Goal: Use online tool/utility: Use online tool/utility

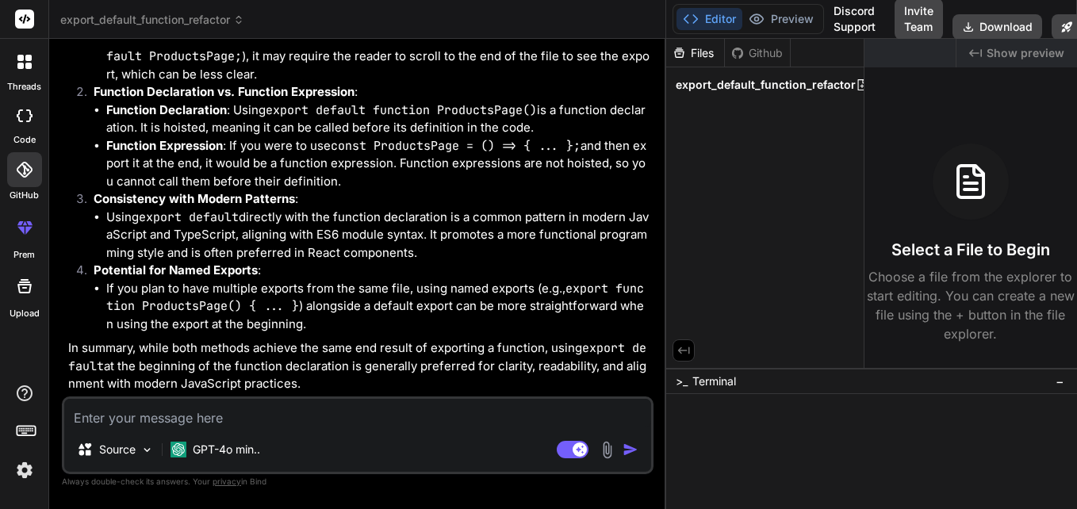
click at [186, 425] on textarea at bounding box center [357, 413] width 587 height 29
paste textarea "import React, { JSX, useState } from 'react'; import { View, Text, TextInput, T…"
type textarea "import React, { JSX, useState } from 'react'; import { View, Text, TextInput, T…"
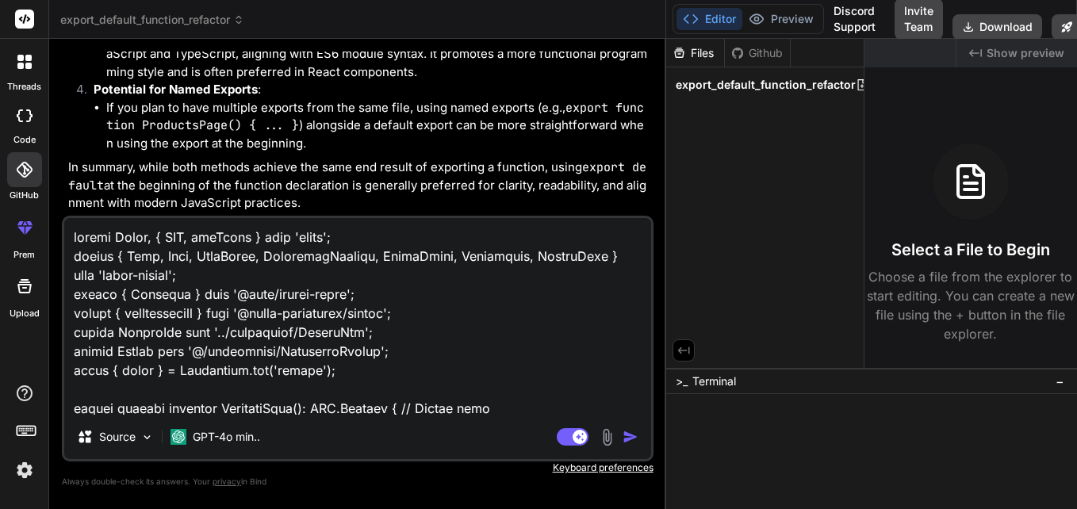
scroll to position [7503, 0]
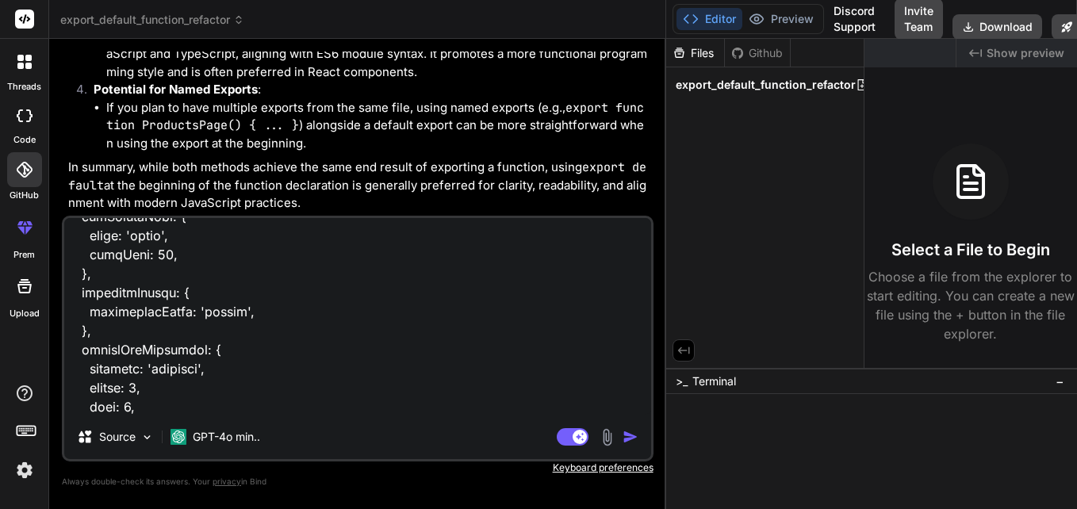
type textarea "x"
type textarea "import React, { JSX, useState } from 'react'; import { View, Text, TextInput, T…"
type textarea "x"
type textarea "import React, { JSX, useState } from 'react'; import { View, Text, TextInput, T…"
type textarea "x"
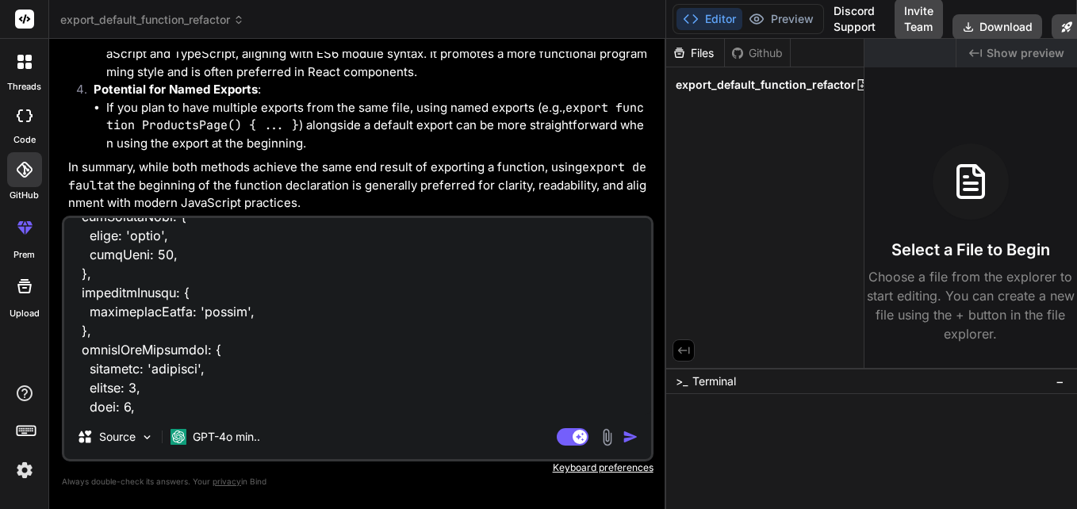
type textarea "import React, { JSX, useState } from 'react'; import { View, Text, TextInput, T…"
type textarea "x"
type textarea "import React, { JSX, useState } from 'react'; import { View, Text, TextInput, T…"
click at [347, 415] on div "Source GPT-4o min.. Agent Mode. When this toggle is activated, AI automatically…" at bounding box center [358, 339] width 592 height 246
click at [257, 402] on textarea at bounding box center [357, 316] width 587 height 197
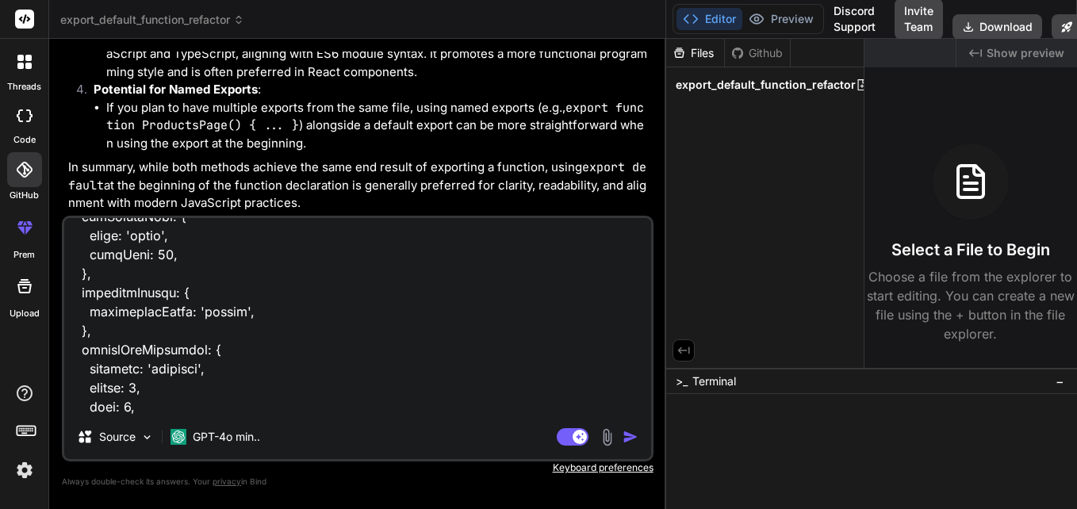
type textarea "x"
type textarea "import React, { JSX, useState } from 'react'; import { View, Text, TextInput, T…"
type textarea "x"
type textarea "import React, { JSX, useState } from 'react'; import { View, Text, TextInput, T…"
type textarea "x"
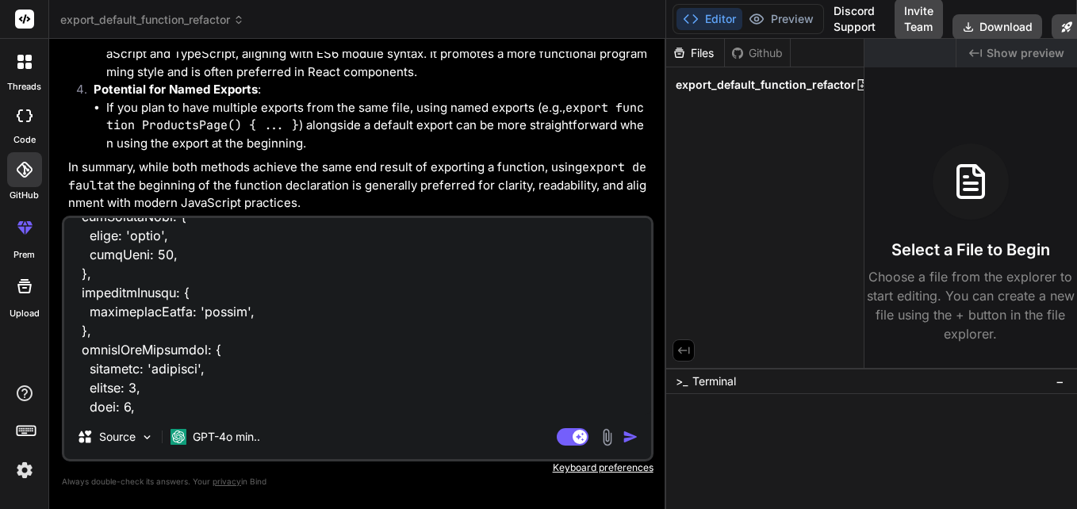
scroll to position [7637, 0]
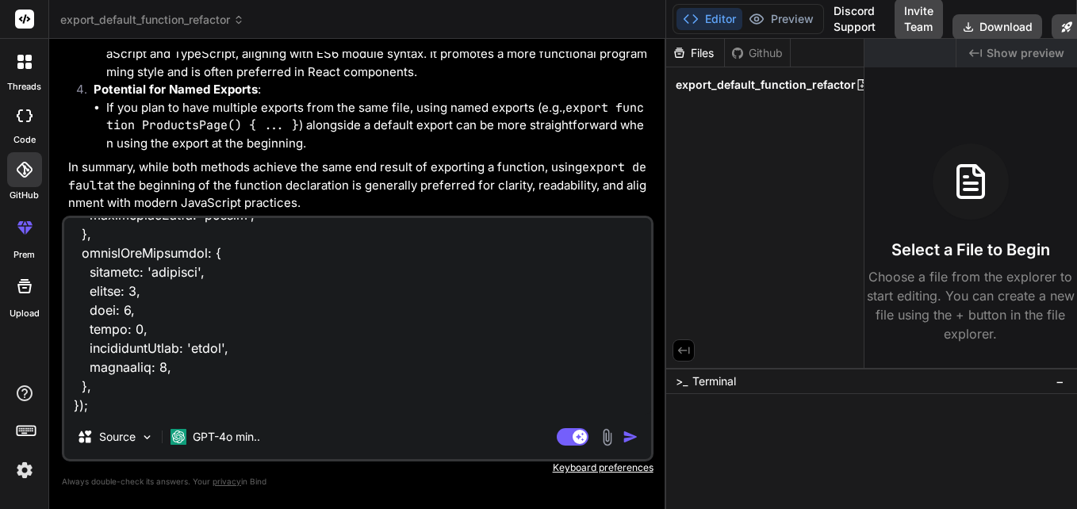
paste textarea "[DOMAIN_NAME] { } .r-width-1kkfvd1 { width: 183px; } .r-marginRight-88pszg { ma…"
type textarea "import React, { JSX, useState } from 'react'; import { View, Text, TextInput, T…"
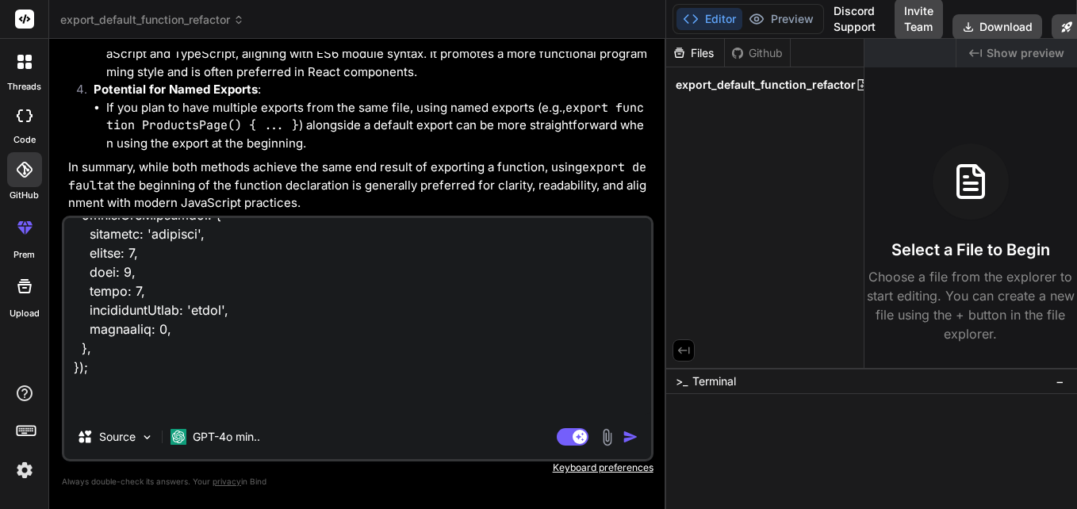
scroll to position [8626, 0]
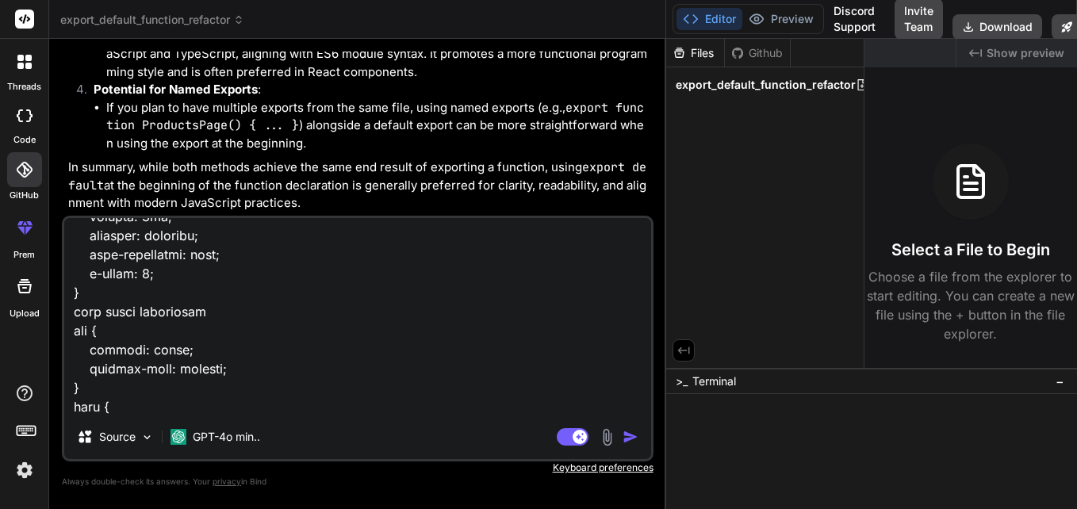
type textarea "x"
type textarea "import React, { JSX, useState } from 'react'; import { View, Text, TextInput, T…"
type textarea "x"
type textarea "import React, { JSX, useState } from 'react'; import { View, Text, TextInput, T…"
type textarea "x"
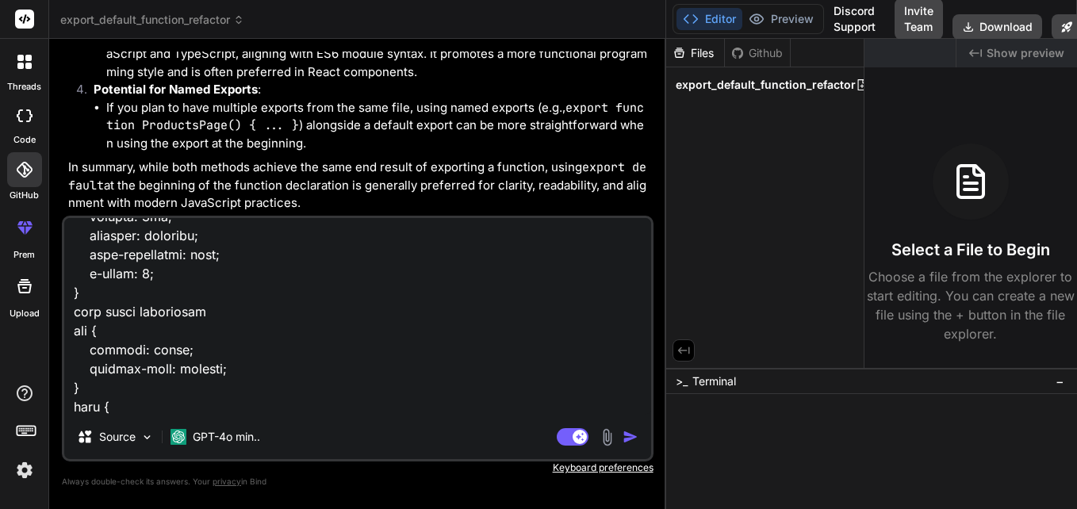
type textarea "import React, { JSX, useState } from 'react'; import { View, Text, TextInput, T…"
click at [95, 404] on textarea at bounding box center [357, 316] width 587 height 197
type textarea "x"
type textarea "import React, { JSX, useState } from 'react'; import { View, Text, TextInput, T…"
type textarea "x"
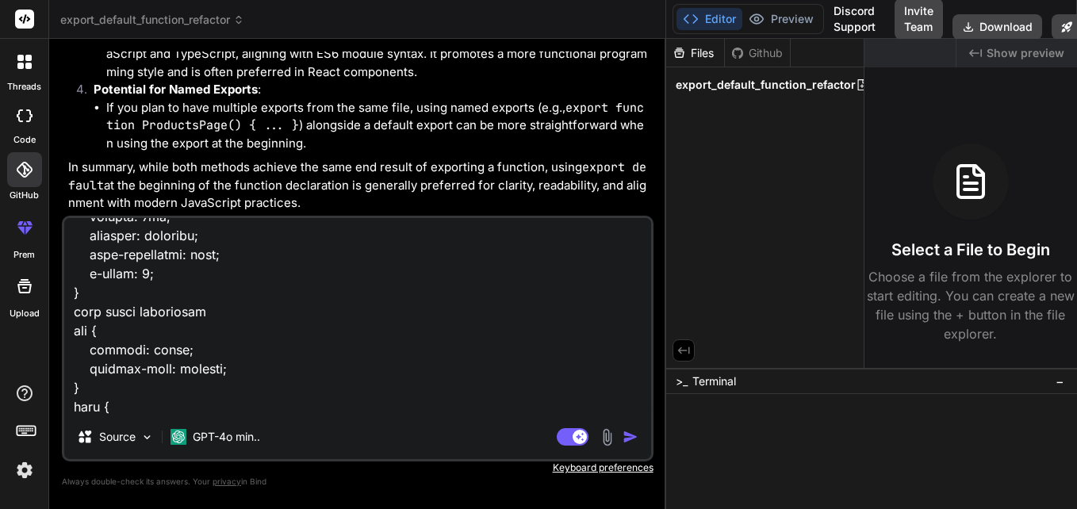
scroll to position [8645, 0]
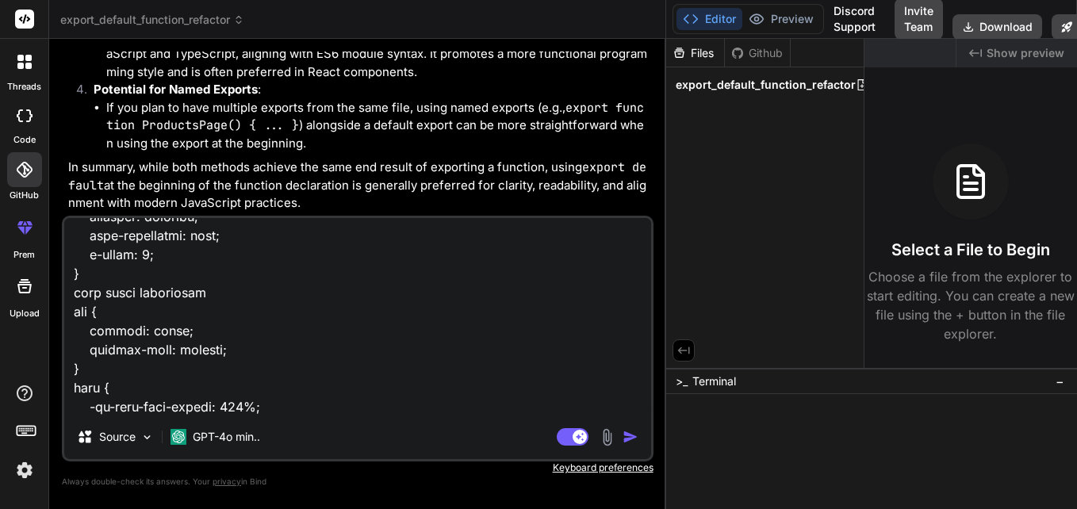
type textarea "import React, { JSX, useState } from 'react'; import { View, Text, TextInput, T…"
type textarea "x"
type textarea "import React, { JSX, useState } from 'react'; import { View, Text, TextInput, T…"
type textarea "x"
type textarea "import React, { JSX, useState } from 'react'; import { View, Text, TextInput, T…"
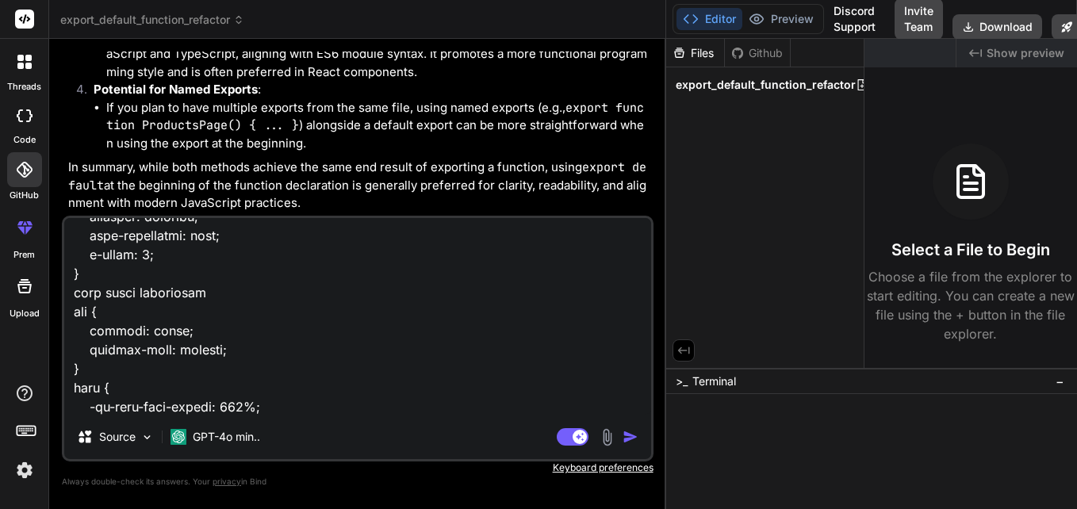
type textarea "x"
type textarea "import React, { JSX, useState } from 'react'; import { View, Text, TextInput, T…"
type textarea "x"
type textarea "import React, { JSX, useState } from 'react'; import { View, Text, TextInput, T…"
type textarea "x"
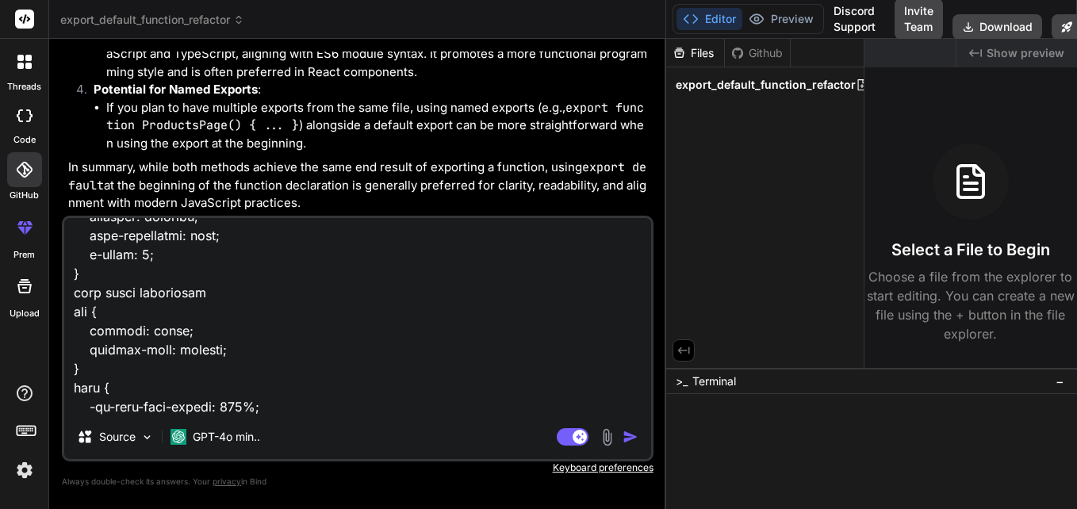
type textarea "import React, { JSX, useState } from 'react'; import { View, Text, TextInput, T…"
type textarea "x"
type textarea "import React, { JSX, useState } from 'react'; import { View, Text, TextInput, T…"
type textarea "x"
type textarea "import React, { JSX, useState } from 'react'; import { View, Text, TextInput, T…"
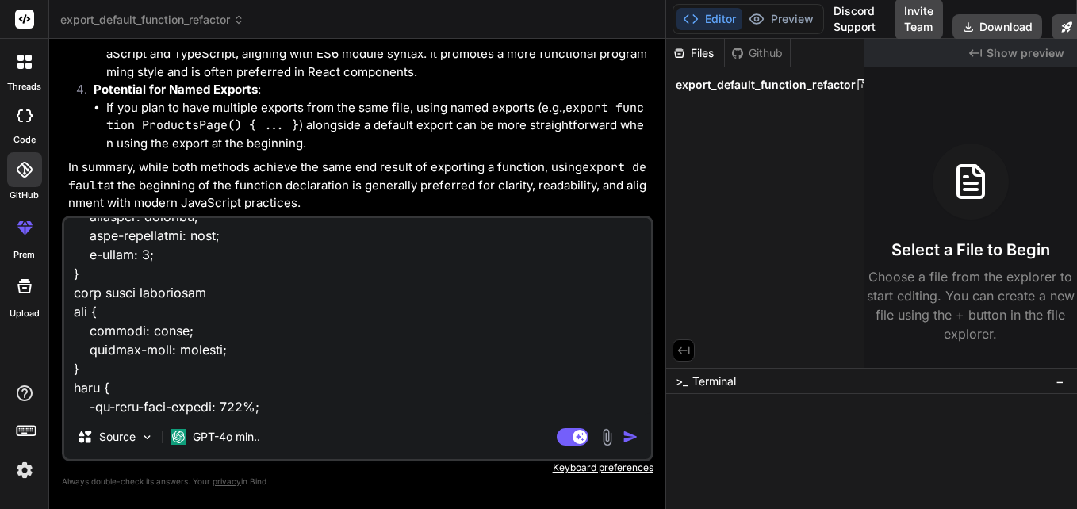
type textarea "x"
type textarea "import React, { JSX, useState } from 'react'; import { View, Text, TextInput, T…"
type textarea "x"
type textarea "import React, { JSX, useState } from 'react'; import { View, Text, TextInput, T…"
type textarea "x"
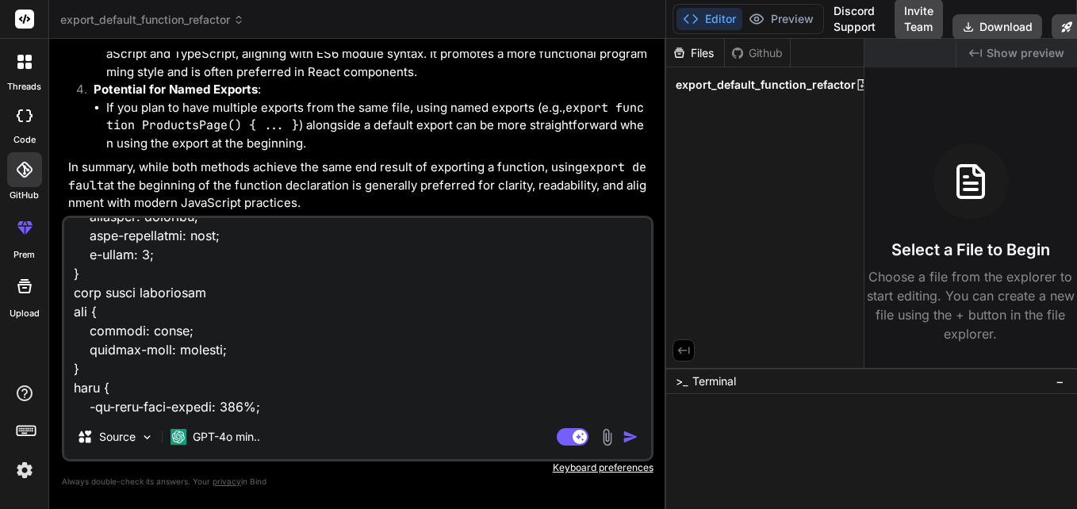
type textarea "import React, { JSX, useState } from 'react'; import { View, Text, TextInput, T…"
type textarea "x"
type textarea "import React, { JSX, useState } from 'react'; import { View, Text, TextInput, T…"
type textarea "x"
type textarea "import React, { JSX, useState } from 'react'; import { View, Text, TextInput, T…"
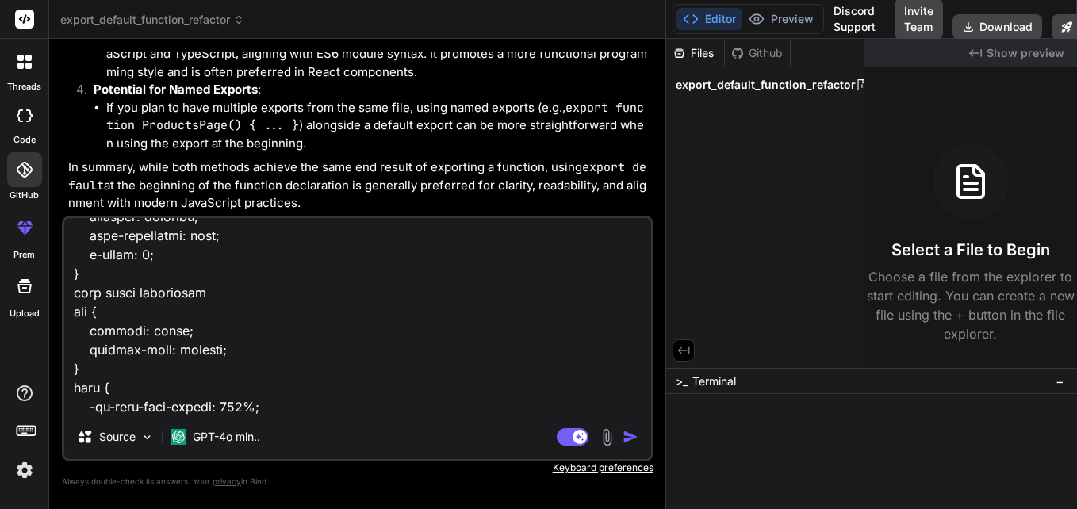
type textarea "x"
type textarea "import React, { JSX, useState } from 'react'; import { View, Text, TextInput, T…"
type textarea "x"
type textarea "import React, { JSX, useState } from 'react'; import { View, Text, TextInput, T…"
type textarea "x"
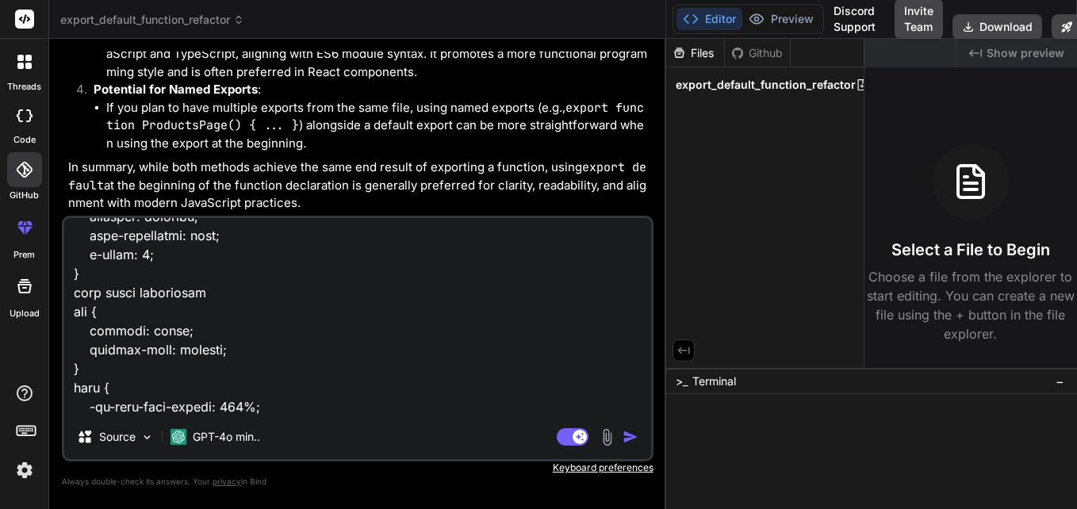
type textarea "import React, { JSX, useState } from 'react'; import { View, Text, TextInput, T…"
type textarea "x"
type textarea "import React, { JSX, useState } from 'react'; import { View, Text, TextInput, T…"
type textarea "x"
type textarea "import React, { JSX, useState } from 'react'; import { View, Text, TextInput, T…"
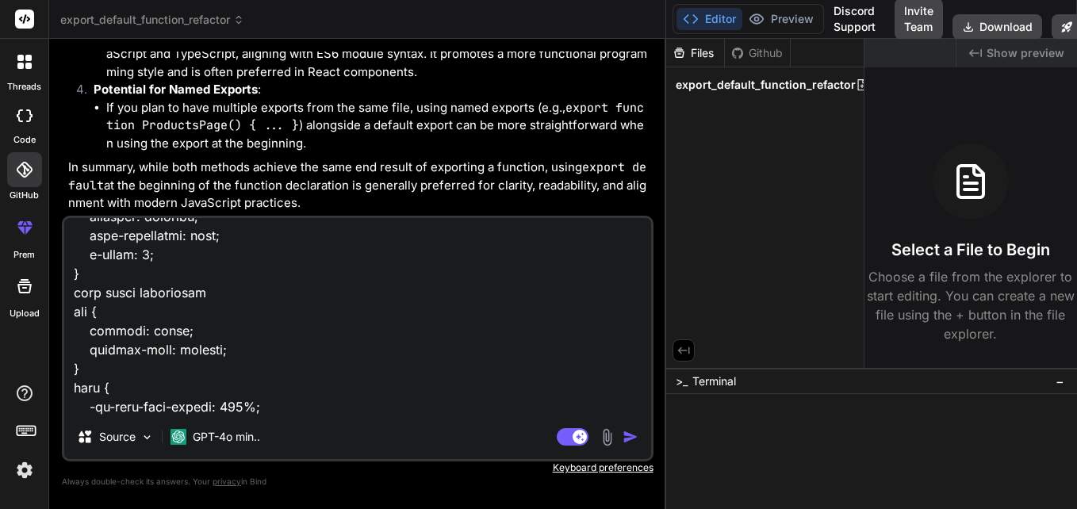
type textarea "x"
type textarea "import React, { JSX, useState } from 'react'; import { View, Text, TextInput, T…"
type textarea "x"
type textarea "import React, { JSX, useState } from 'react'; import { View, Text, TextInput, T…"
type textarea "x"
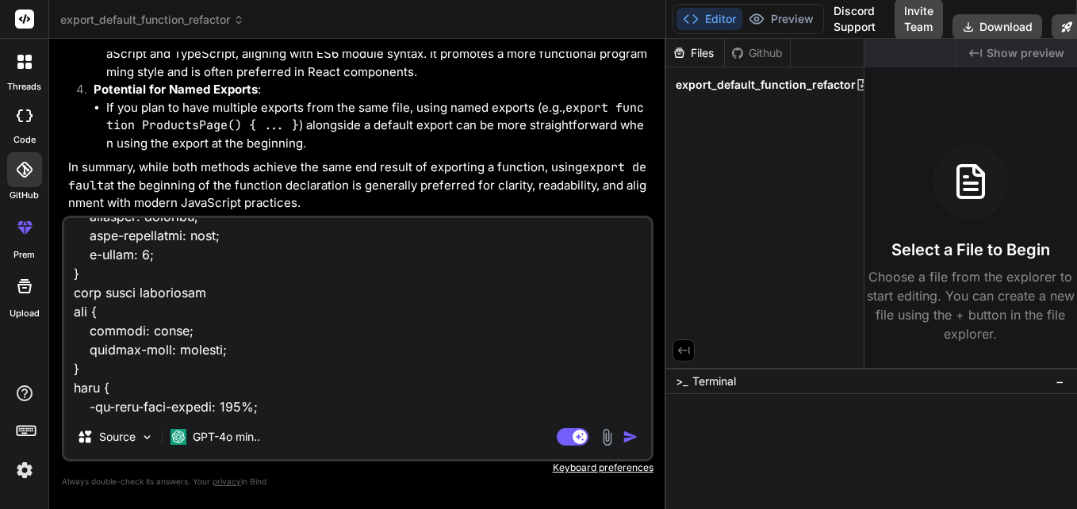
type textarea "import React, { JSX, useState } from 'react'; import { View, Text, TextInput, T…"
type textarea "x"
type textarea "import React, { JSX, useState } from 'react'; import { View, Text, TextInput, T…"
type textarea "x"
type textarea "import React, { JSX, useState } from 'react'; import { View, Text, TextInput, T…"
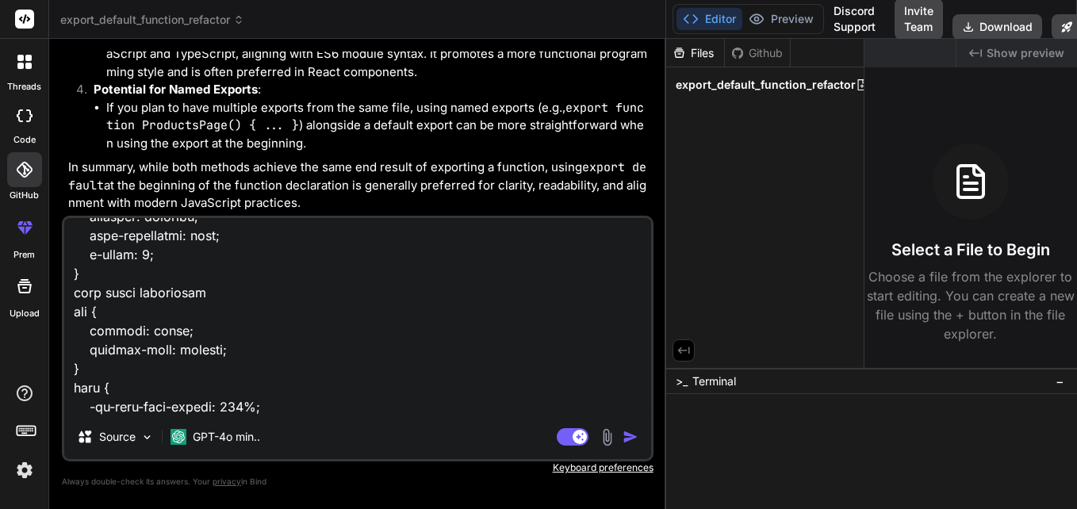
type textarea "x"
type textarea "import React, { JSX, useState } from 'react'; import { View, Text, TextInput, T…"
type textarea "x"
type textarea "import React, { JSX, useState } from 'react'; import { View, Text, TextInput, T…"
type textarea "x"
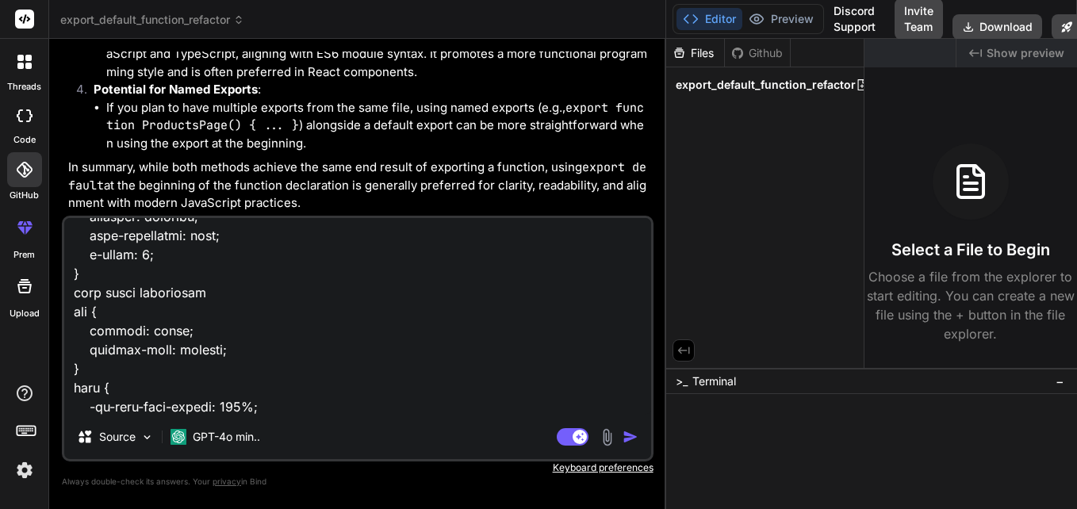
type textarea "import React, { JSX, useState } from 'react'; import { View, Text, TextInput, T…"
type textarea "x"
type textarea "import React, { JSX, useState } from 'react'; import { View, Text, TextInput, T…"
type textarea "x"
type textarea "import React, { JSX, useState } from 'react'; import { View, Text, TextInput, T…"
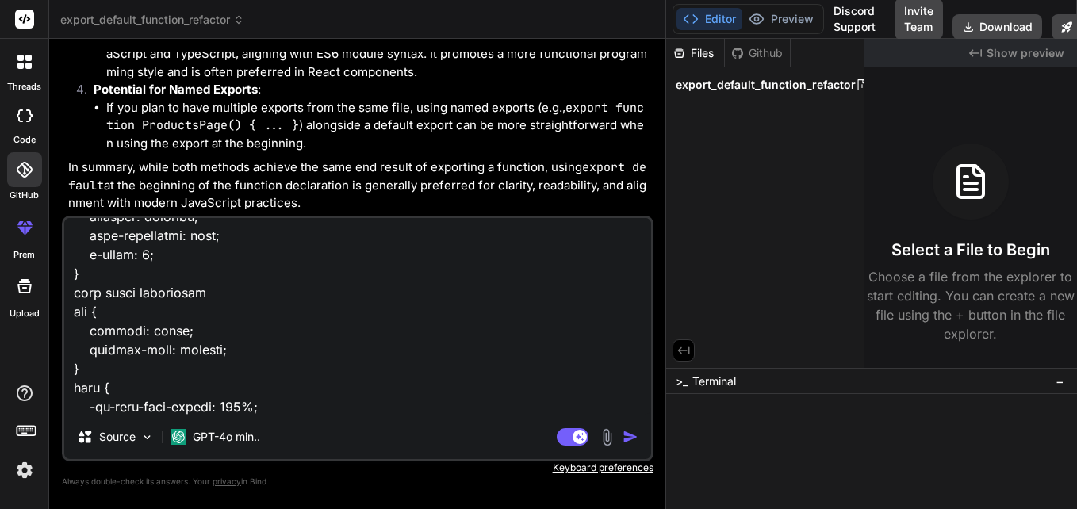
type textarea "x"
type textarea "import React, { JSX, useState } from 'react'; import { View, Text, TextInput, T…"
type textarea "x"
type textarea "import React, { JSX, useState } from 'react'; import { View, Text, TextInput, T…"
type textarea "x"
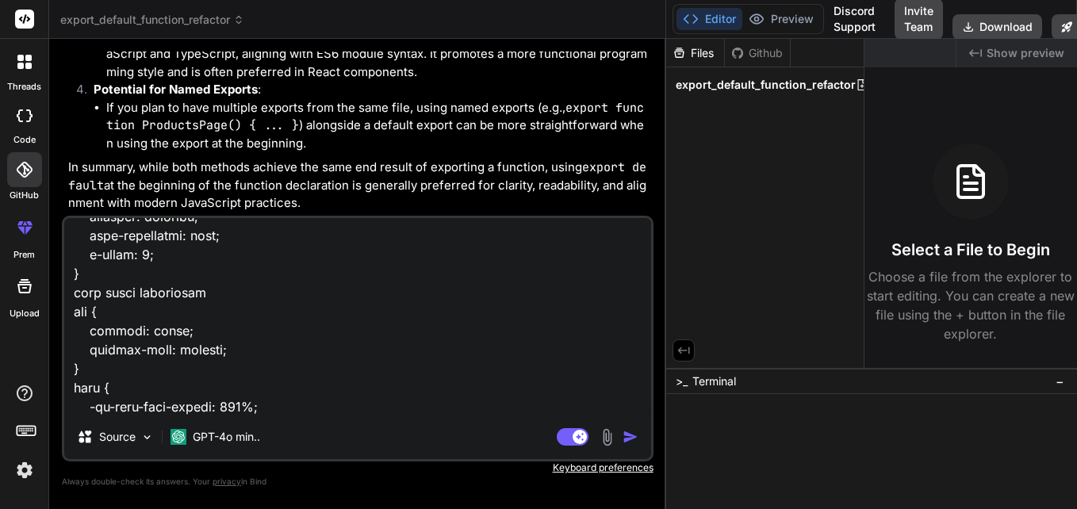
type textarea "import React, { JSX, useState } from 'react'; import { View, Text, TextInput, T…"
type textarea "x"
type textarea "import React, { JSX, useState } from 'react'; import { View, Text, TextInput, T…"
type textarea "x"
type textarea "import React, { JSX, useState } from 'react'; import { View, Text, TextInput, T…"
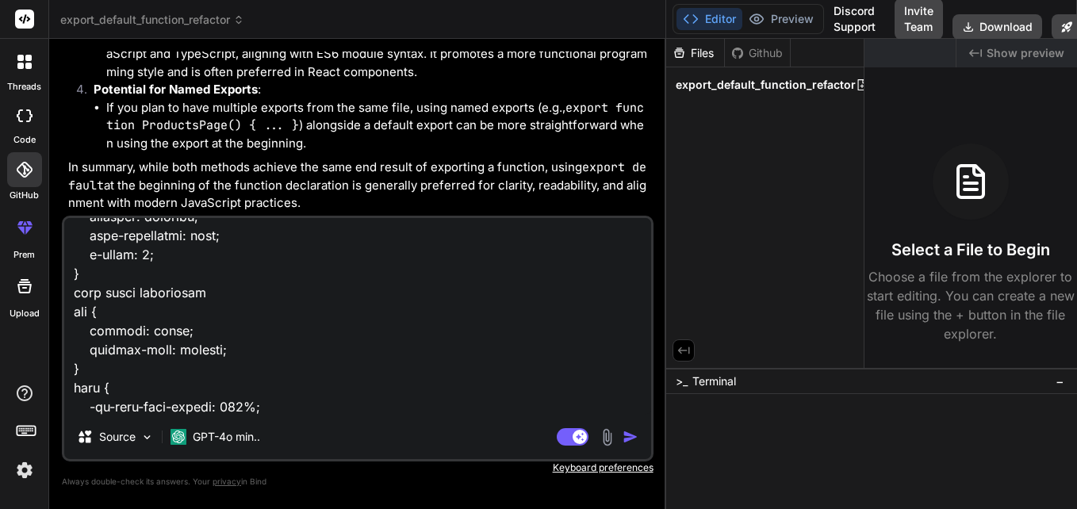
type textarea "x"
type textarea "import React, { JSX, useState } from 'react'; import { View, Text, TextInput, T…"
type textarea "x"
type textarea "import React, { JSX, useState } from 'react'; import { View, Text, TextInput, T…"
type textarea "x"
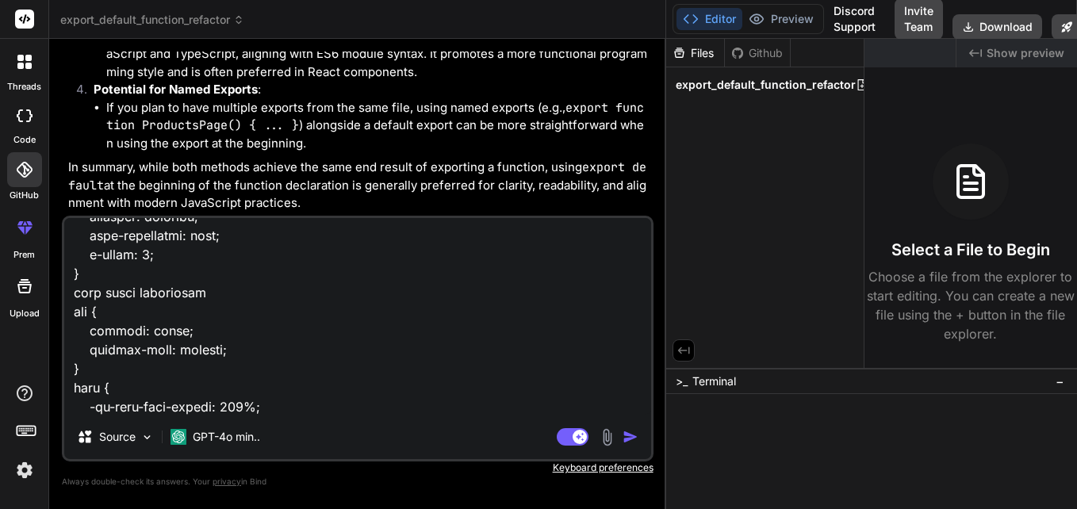
type textarea "import React, { JSX, useState } from 'react'; import { View, Text, TextInput, T…"
type textarea "x"
type textarea "import React, { JSX, useState } from 'react'; import { View, Text, TextInput, T…"
type textarea "x"
type textarea "import React, { JSX, useState } from 'react'; import { View, Text, TextInput, T…"
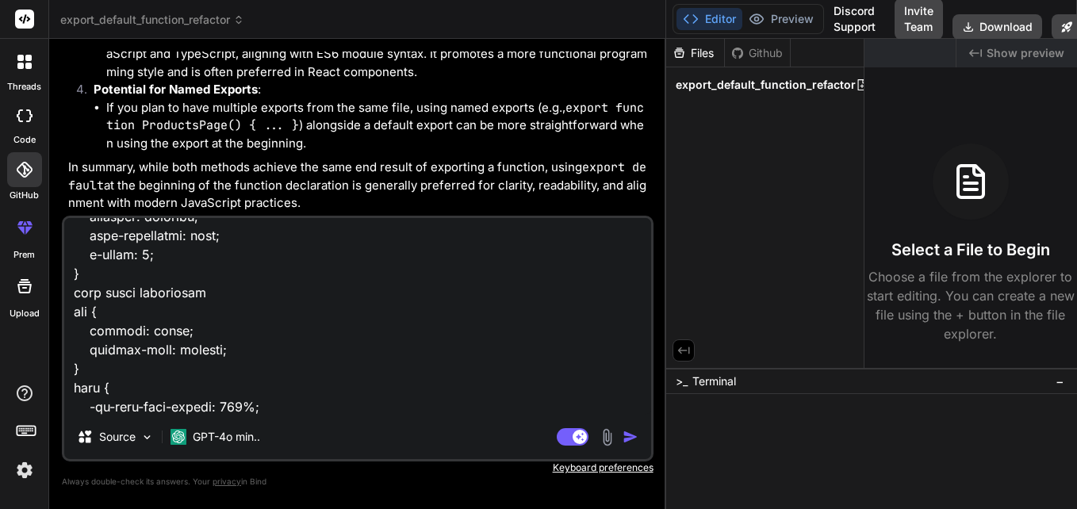
type textarea "x"
type textarea "import React, { JSX, useState } from 'react'; import { View, Text, TextInput, T…"
type textarea "x"
type textarea "import React, { JSX, useState } from 'react'; import { View, Text, TextInput, T…"
type textarea "x"
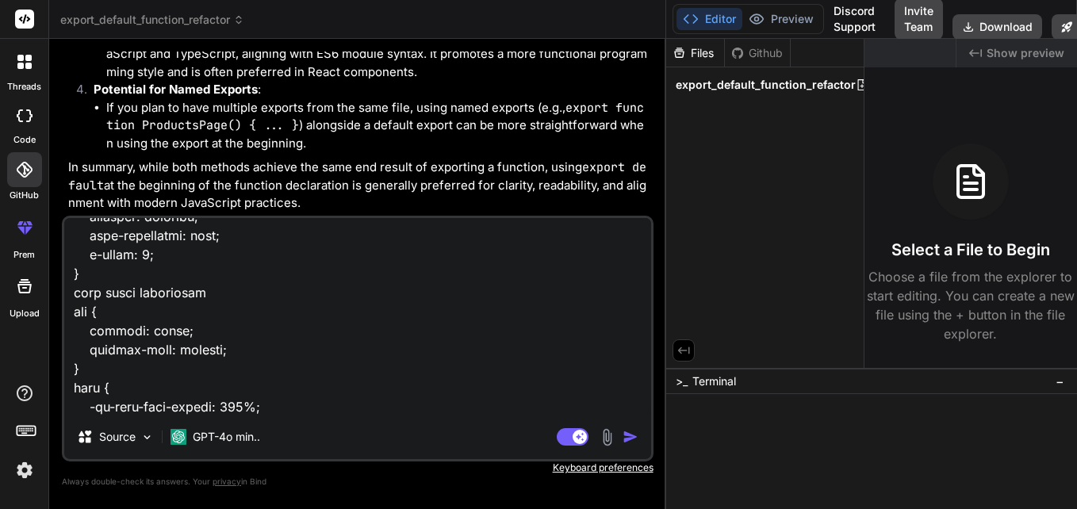
type textarea "import React, { JSX, useState } from 'react'; import { View, Text, TextInput, T…"
type textarea "x"
type textarea "import React, { JSX, useState } from 'react'; import { View, Text, TextInput, T…"
type textarea "x"
type textarea "import React, { JSX, useState } from 'react'; import { View, Text, TextInput, T…"
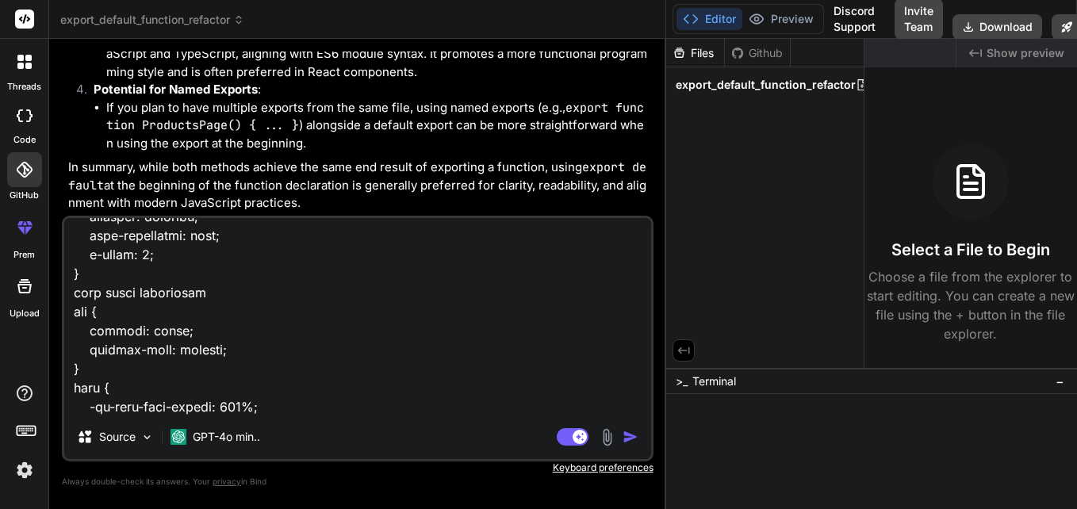
type textarea "x"
type textarea "import React, { JSX, useState } from 'react'; import { View, Text, TextInput, T…"
type textarea "x"
type textarea "import React, { JSX, useState } from 'react'; import { View, Text, TextInput, T…"
type textarea "x"
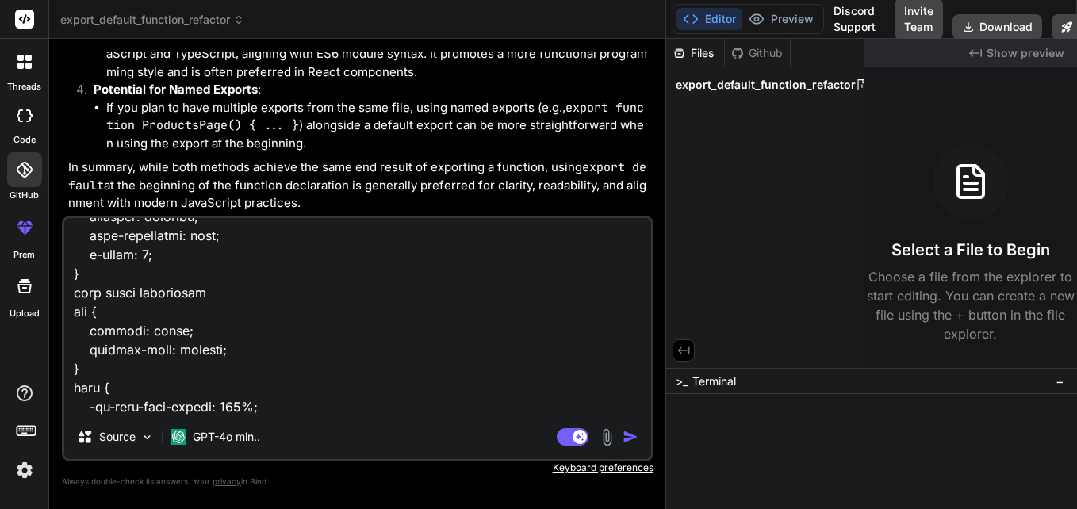
type textarea "import React, { JSX, useState } from 'react'; import { View, Text, TextInput, T…"
type textarea "x"
type textarea "import React, { JSX, useState } from 'react'; import { View, Text, TextInput, T…"
type textarea "x"
type textarea "import React, { JSX, useState } from 'react'; import { View, Text, TextInput, T…"
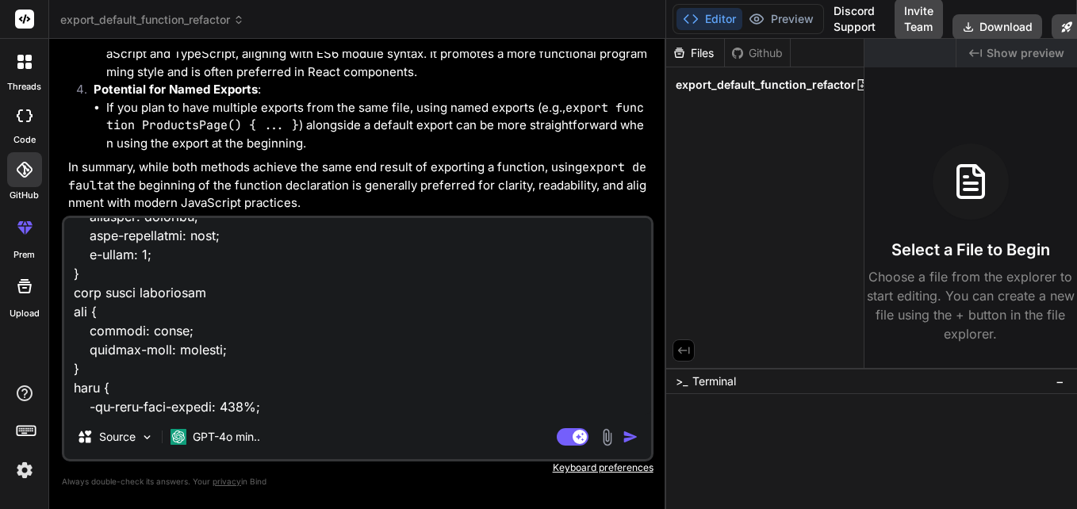
type textarea "x"
type textarea "import React, { JSX, useState } from 'react'; import { View, Text, TextInput, T…"
type textarea "x"
type textarea "import React, { JSX, useState } from 'react'; import { View, Text, TextInput, T…"
type textarea "x"
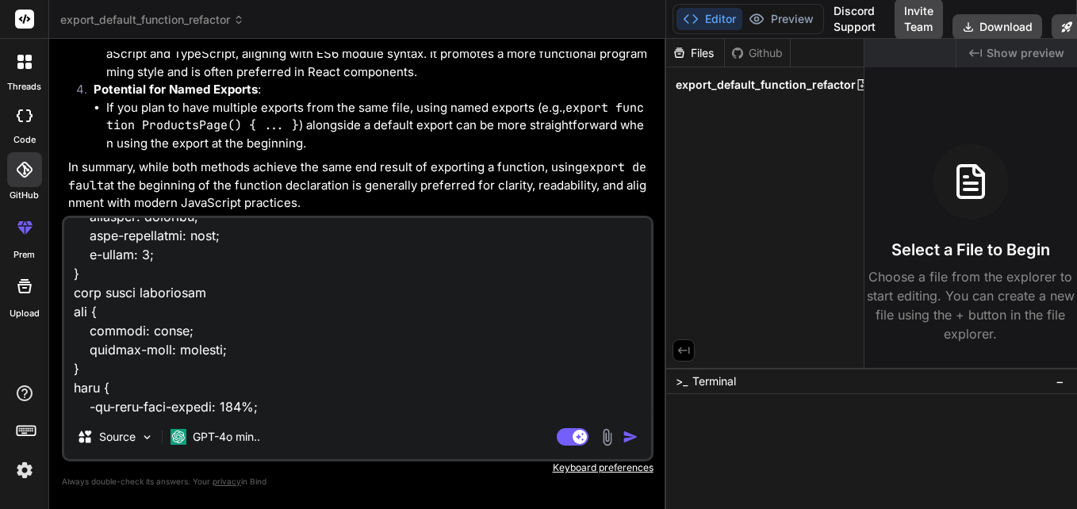
type textarea "import React, { JSX, useState } from 'react'; import { View, Text, TextInput, T…"
type textarea "x"
type textarea "import React, { JSX, useState } from 'react'; import { View, Text, TextInput, T…"
type textarea "x"
type textarea "import React, { JSX, useState } from 'react'; import { View, Text, TextInput, T…"
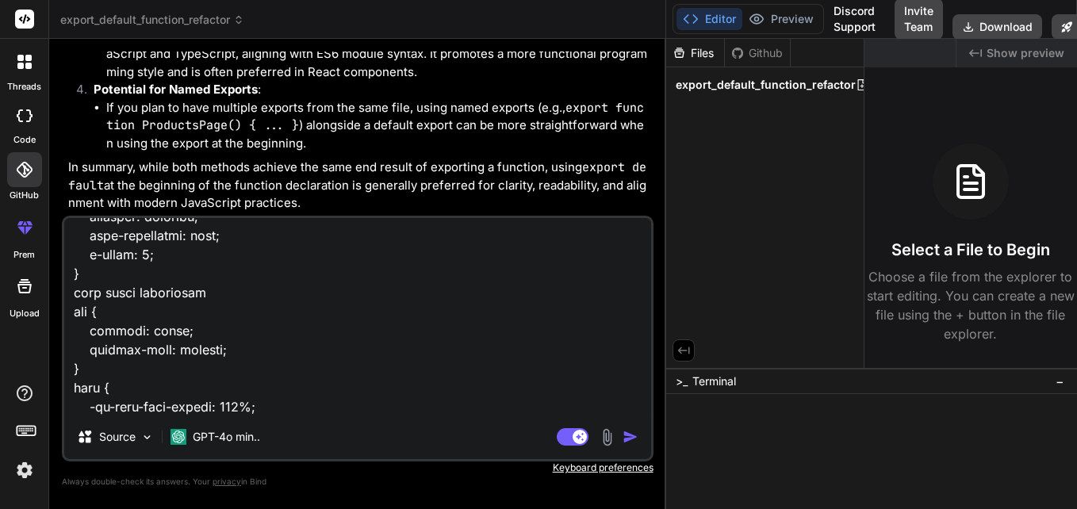
type textarea "x"
type textarea "import React, { JSX, useState } from 'react'; import { View, Text, TextInput, T…"
type textarea "x"
type textarea "import React, { JSX, useState } from 'react'; import { View, Text, TextInput, T…"
type textarea "x"
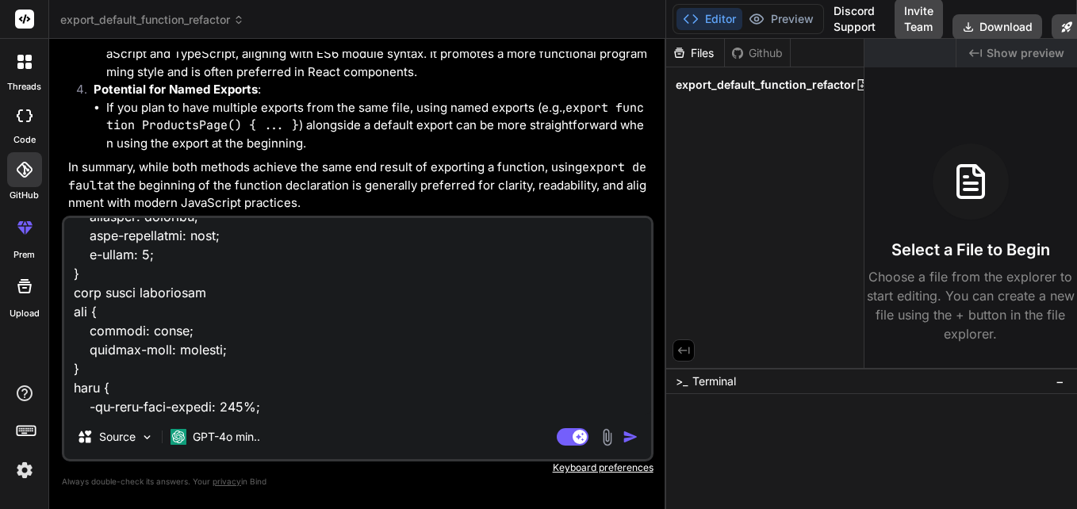
type textarea "import React, { JSX, useState } from 'react'; import { View, Text, TextInput, T…"
type textarea "x"
type textarea "import React, { JSX, useState } from 'react'; import { View, Text, TextInput, T…"
type textarea "x"
type textarea "import React, { JSX, useState } from 'react'; import { View, Text, TextInput, T…"
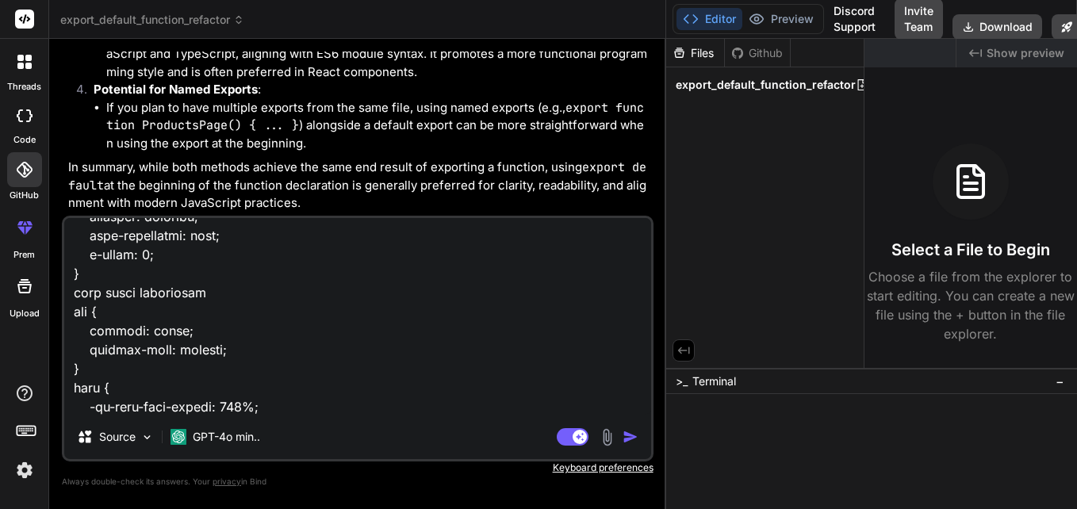
type textarea "x"
type textarea "import React, { JSX, useState } from 'react'; import { View, Text, TextInput, T…"
type textarea "x"
type textarea "import React, { JSX, useState } from 'react'; import { View, Text, TextInput, T…"
type textarea "x"
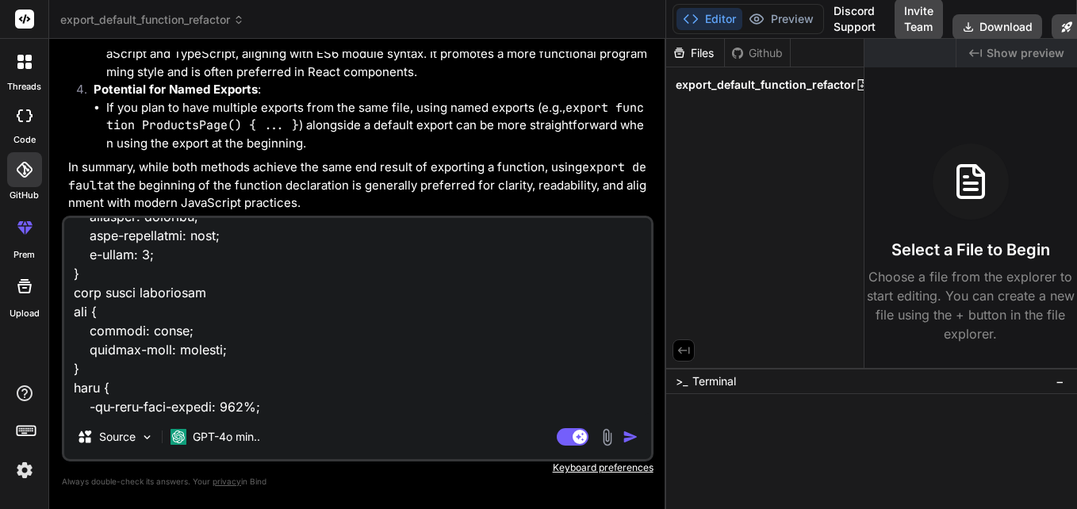
type textarea "import React, { JSX, useState } from 'react'; import { View, Text, TextInput, T…"
type textarea "x"
type textarea "import React, { JSX, useState } from 'react'; import { View, Text, TextInput, T…"
type textarea "x"
type textarea "import React, { JSX, useState } from 'react'; import { View, Text, TextInput, T…"
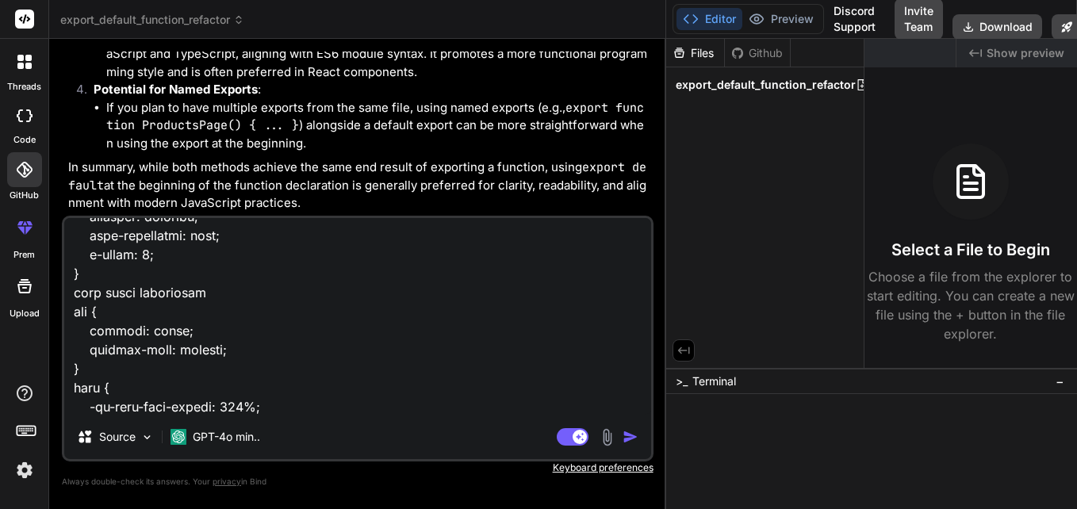
type textarea "x"
type textarea "import React, { JSX, useState } from 'react'; import { View, Text, TextInput, T…"
type textarea "x"
type textarea "import React, { JSX, useState } from 'react'; import { View, Text, TextInput, T…"
type textarea "x"
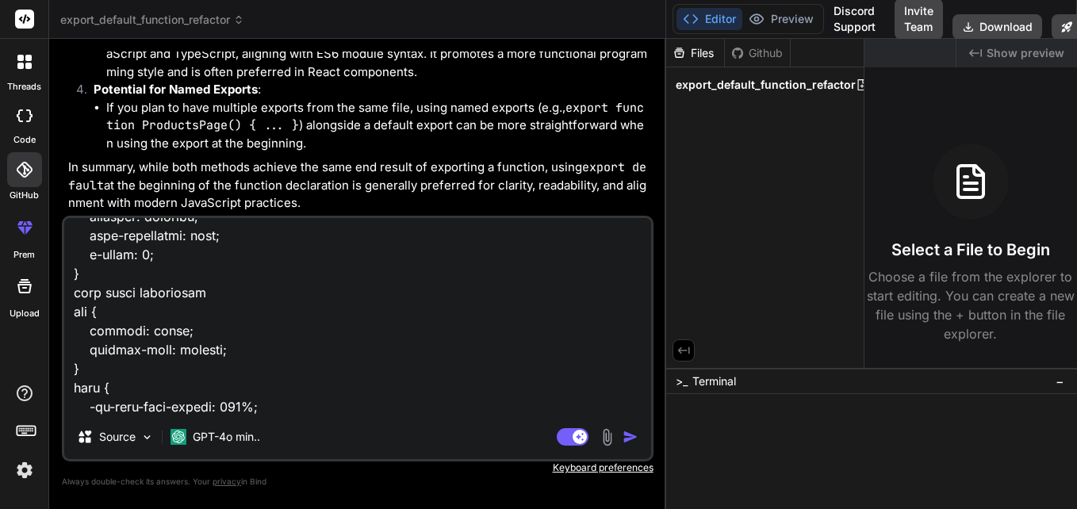
type textarea "import React, { JSX, useState } from 'react'; import { View, Text, TextInput, T…"
type textarea "x"
type textarea "import React, { JSX, useState } from 'react'; import { View, Text, TextInput, T…"
type textarea "x"
type textarea "import React, { JSX, useState } from 'react'; import { View, Text, TextInput, T…"
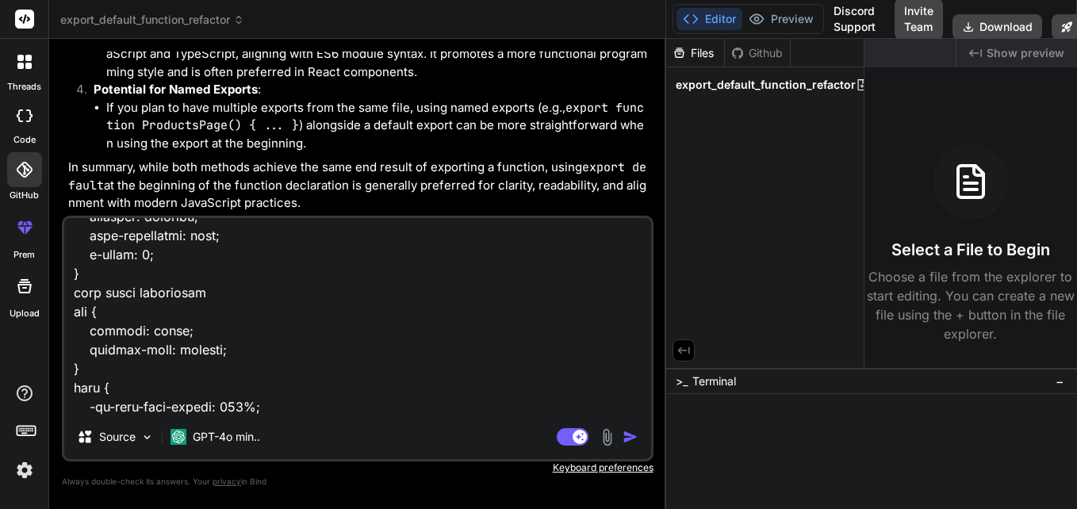
type textarea "x"
type textarea "import React, { JSX, useState } from 'react'; import { View, Text, TextInput, T…"
type textarea "x"
type textarea "import React, { JSX, useState } from 'react'; import { View, Text, TextInput, T…"
type textarea "x"
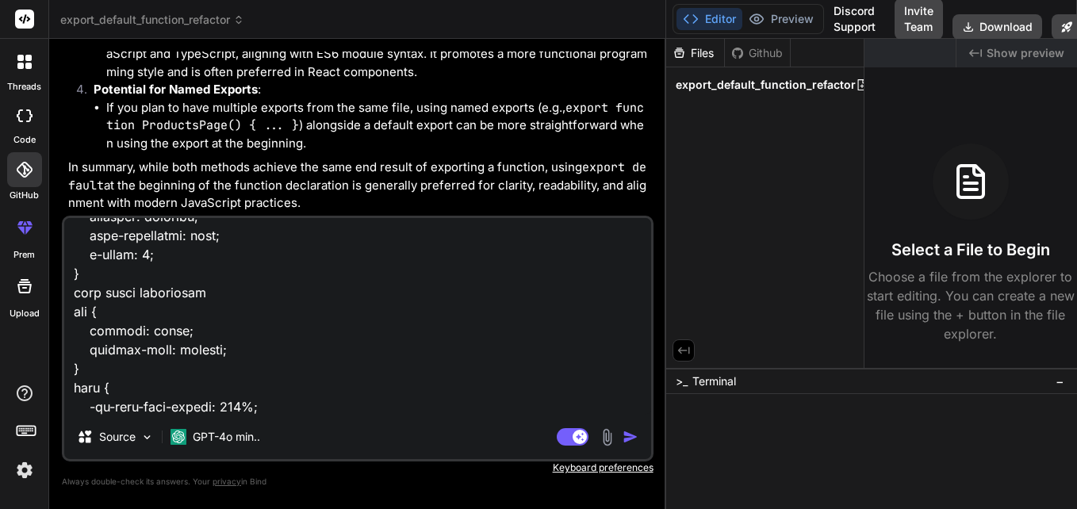
type textarea "import React, { JSX, useState } from 'react'; import { View, Text, TextInput, T…"
type textarea "x"
type textarea "import React, { JSX, useState } from 'react'; import { View, Text, TextInput, T…"
type textarea "x"
type textarea "import React, { JSX, useState } from 'react'; import { View, Text, TextInput, T…"
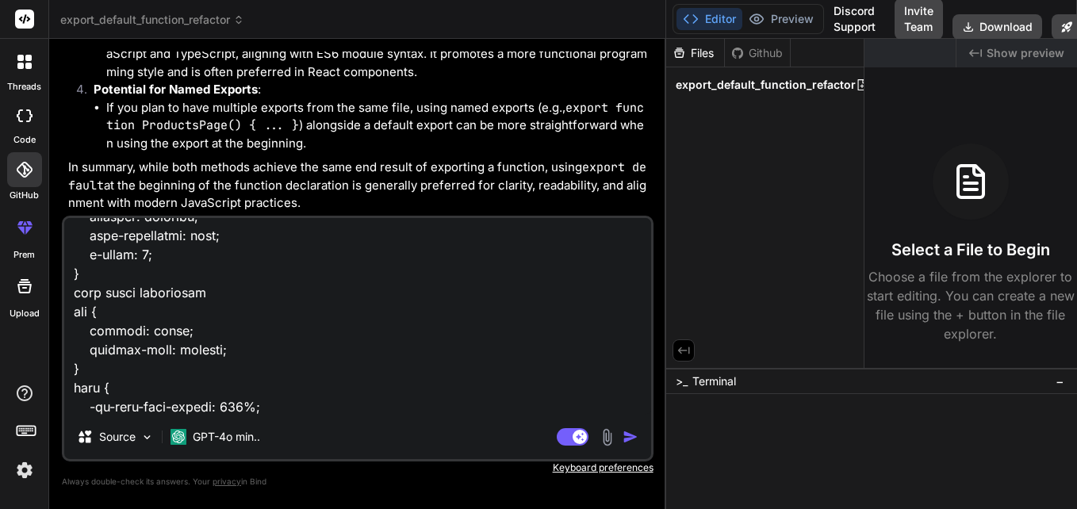
type textarea "x"
type textarea "import React, { JSX, useState } from 'react'; import { View, Text, TextInput, T…"
type textarea "x"
type textarea "import React, { JSX, useState } from 'react'; import { View, Text, TextInput, T…"
type textarea "x"
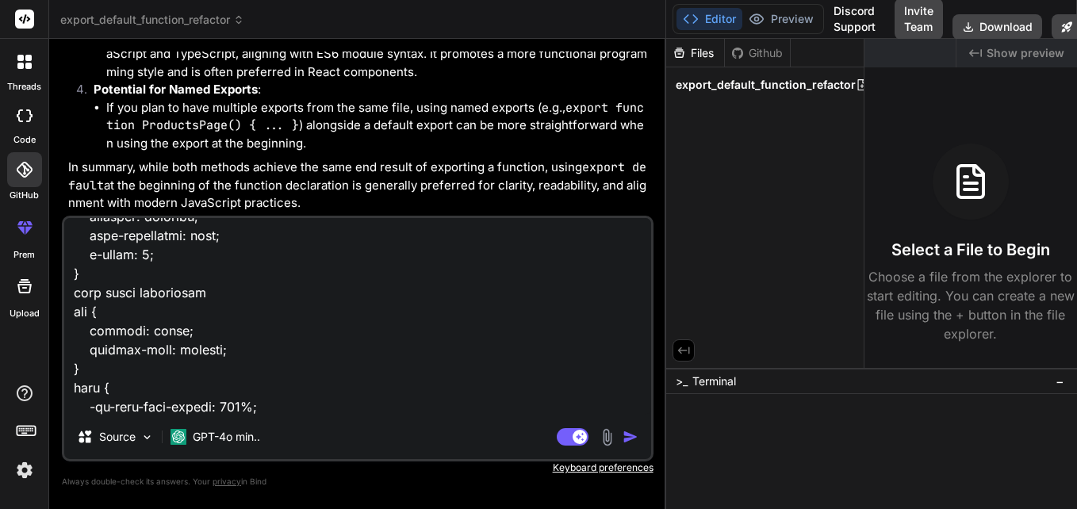
type textarea "import React, { JSX, useState } from 'react'; import { View, Text, TextInput, T…"
type textarea "x"
type textarea "import React, { JSX, useState } from 'react'; import { View, Text, TextInput, T…"
type textarea "x"
type textarea "import React, { JSX, useState } from 'react'; import { View, Text, TextInput, T…"
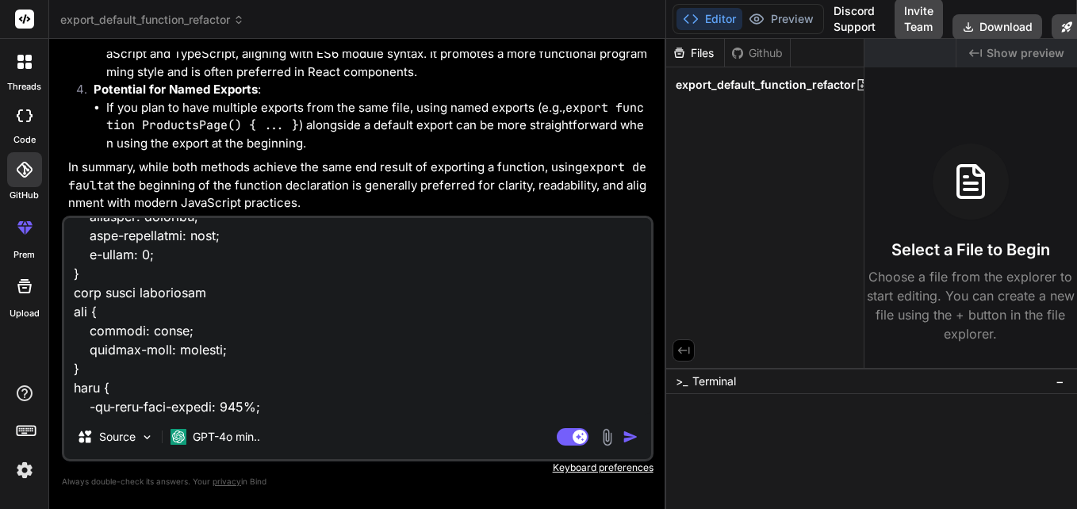
type textarea "x"
type textarea "import React, { JSX, useState } from 'react'; import { View, Text, TextInput, T…"
type textarea "x"
type textarea "import React, { JSX, useState } from 'react'; import { View, Text, TextInput, T…"
type textarea "x"
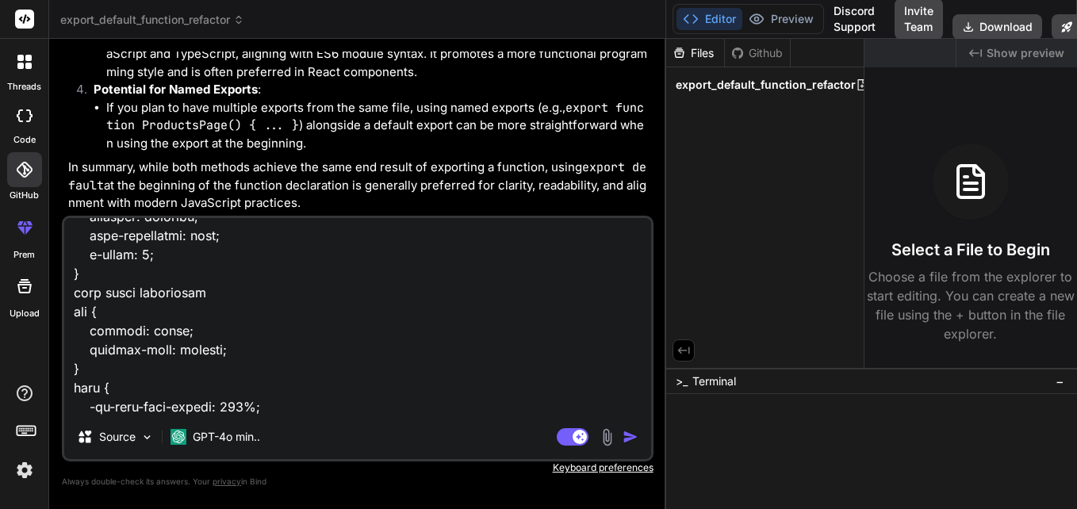
type textarea "import React, { JSX, useState } from 'react'; import { View, Text, TextInput, T…"
type textarea "x"
type textarea "import React, { JSX, useState } from 'react'; import { View, Text, TextInput, T…"
type textarea "x"
type textarea "import React, { JSX, useState } from 'react'; import { View, Text, TextInput, T…"
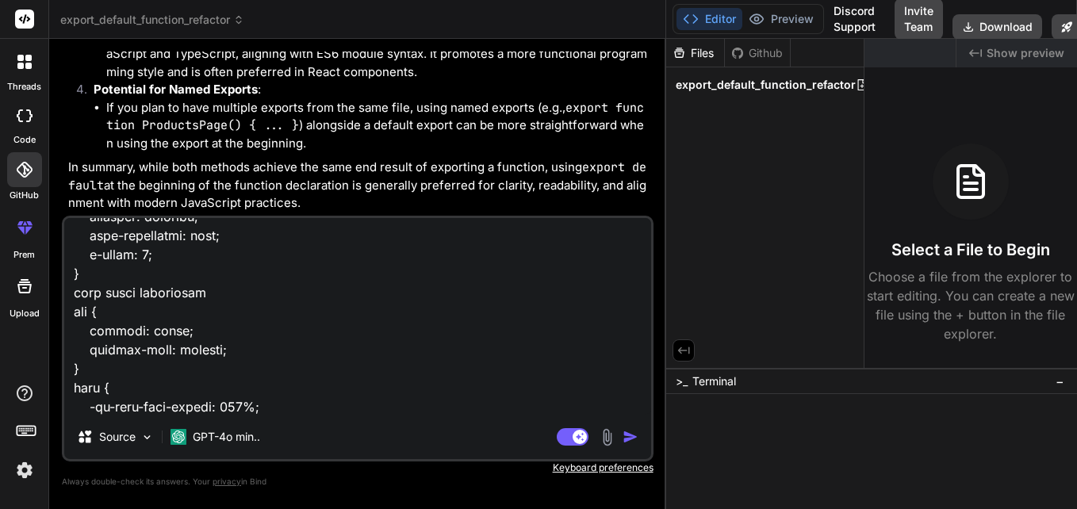
type textarea "x"
type textarea "import React, { JSX, useState } from 'react'; import { View, Text, TextInput, T…"
type textarea "x"
type textarea "import React, { JSX, useState } from 'react'; import { View, Text, TextInput, T…"
type textarea "x"
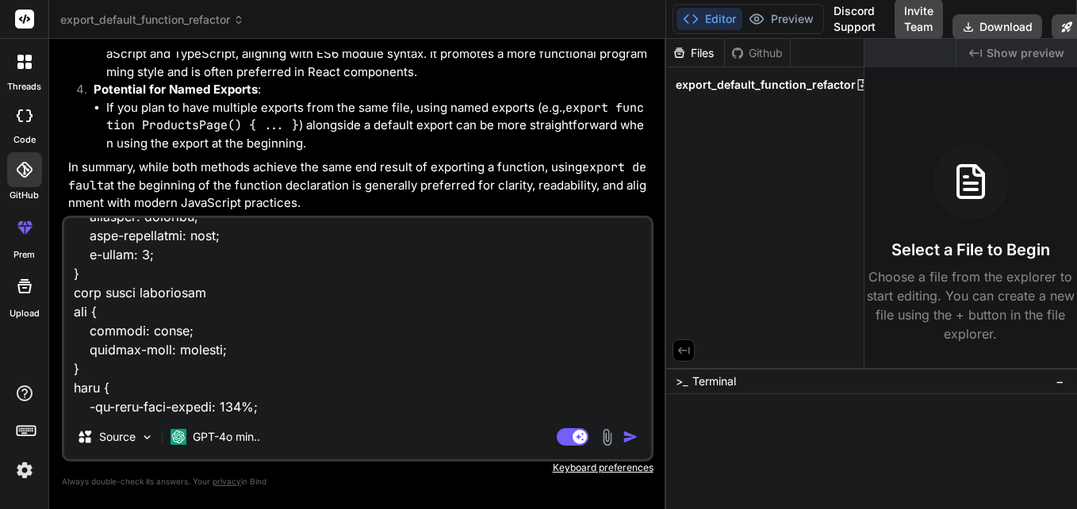
type textarea "import React, { JSX, useState } from 'react'; import { View, Text, TextInput, T…"
type textarea "x"
type textarea "import React, { JSX, useState } from 'react'; import { View, Text, TextInput, T…"
type textarea "x"
type textarea "import React, { JSX, useState } from 'react'; import { View, Text, TextInput, T…"
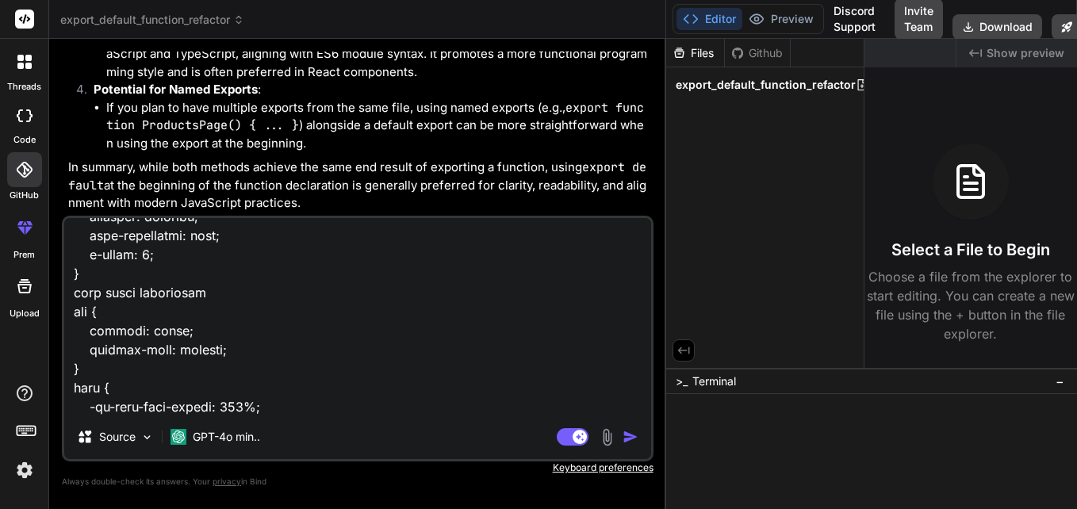
type textarea "x"
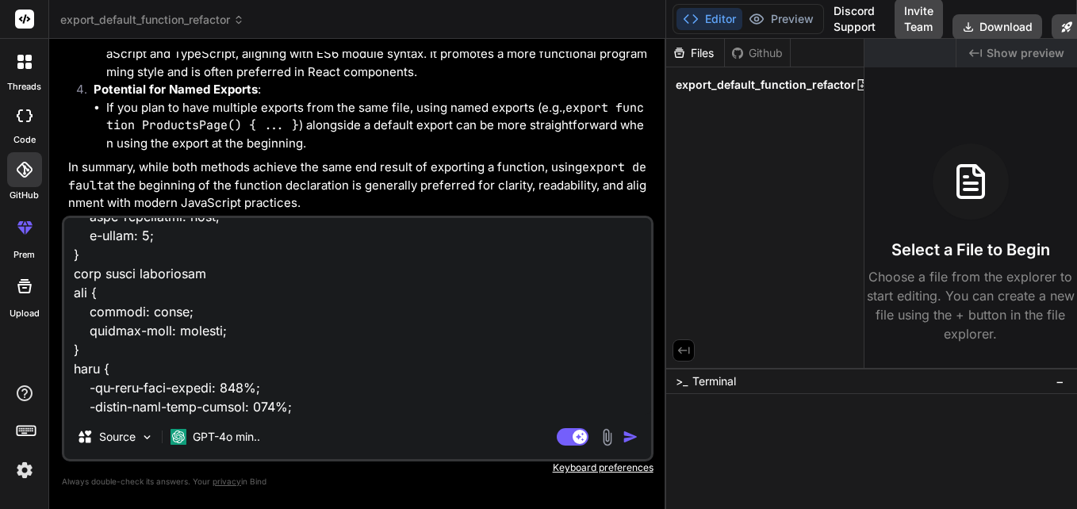
scroll to position [8702, 0]
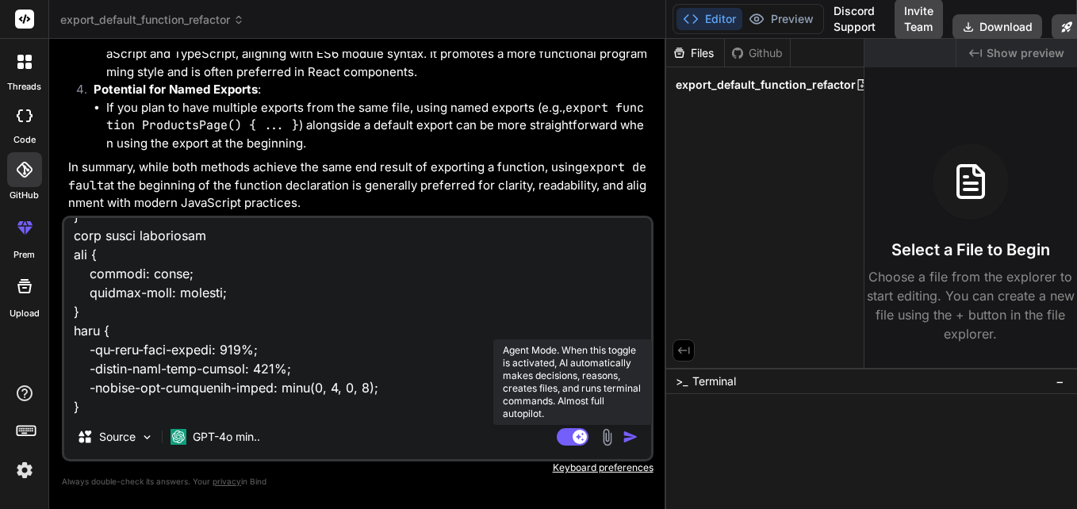
paste textarea "width: 183px;"
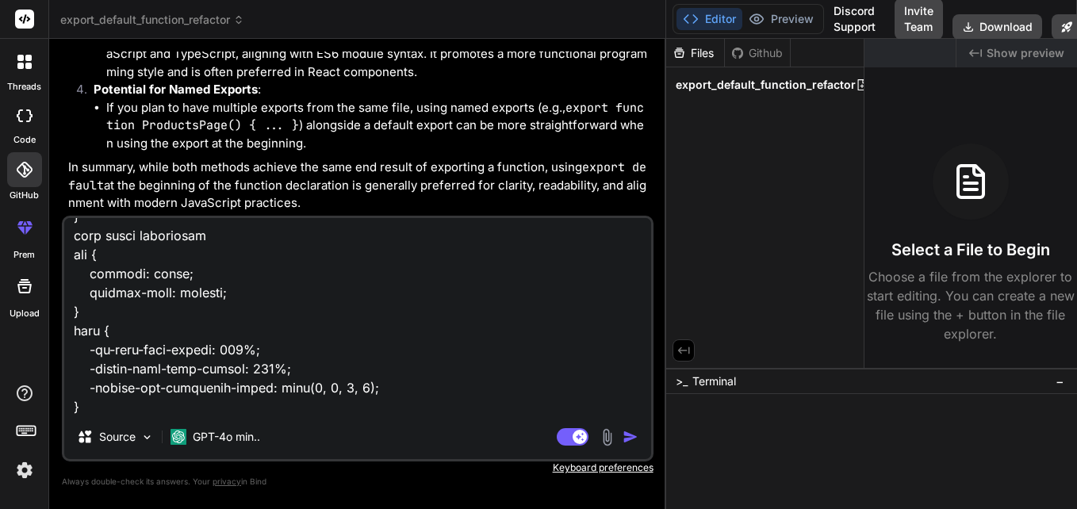
paste textarea "<div class="css-view-g5y9jx r-alignItems-1awozwy r-backgroundColor-gbtiil r-bor…"
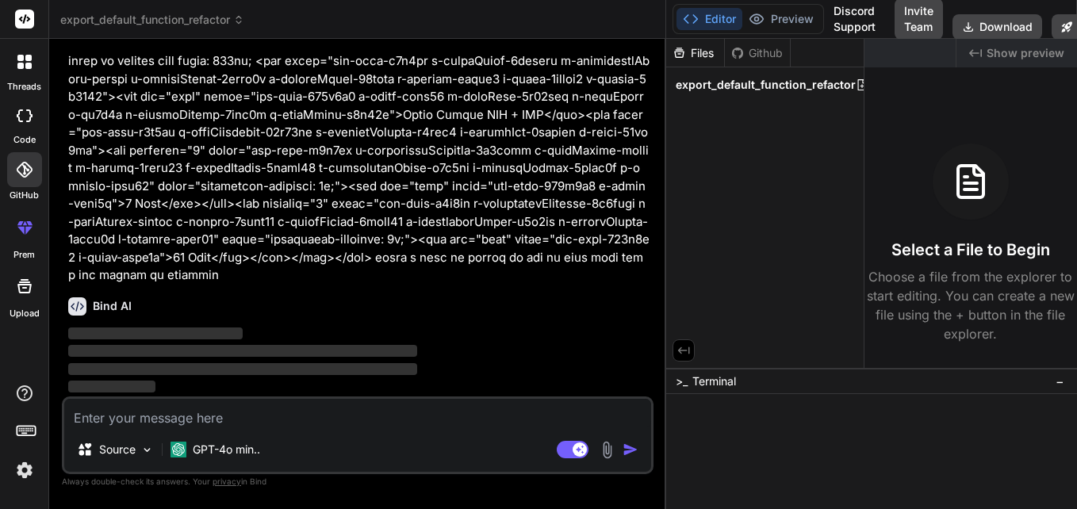
scroll to position [18705, 0]
click at [196, 449] on p "GPT-4o min.." at bounding box center [226, 450] width 67 height 16
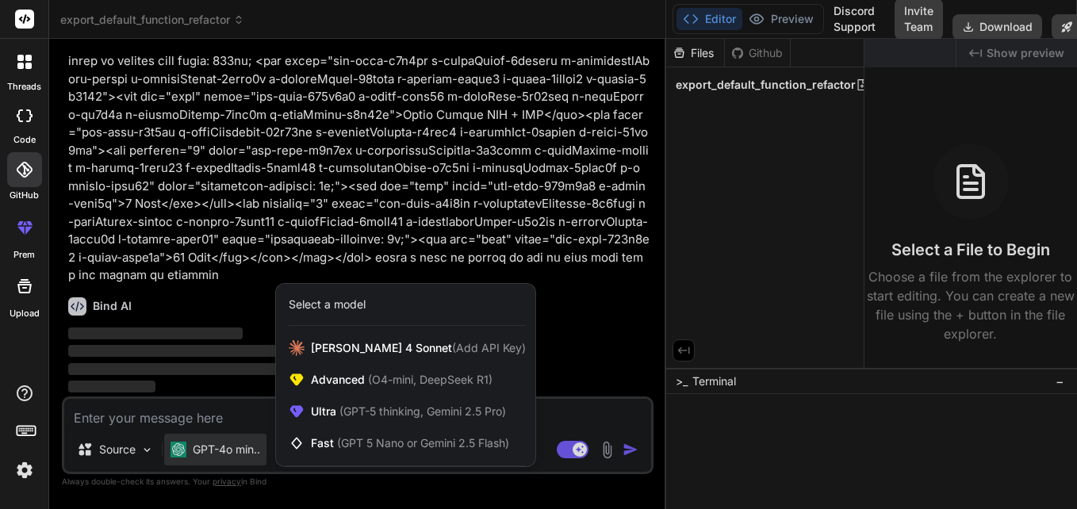
click at [426, 299] on div "Select a model" at bounding box center [407, 305] width 237 height 16
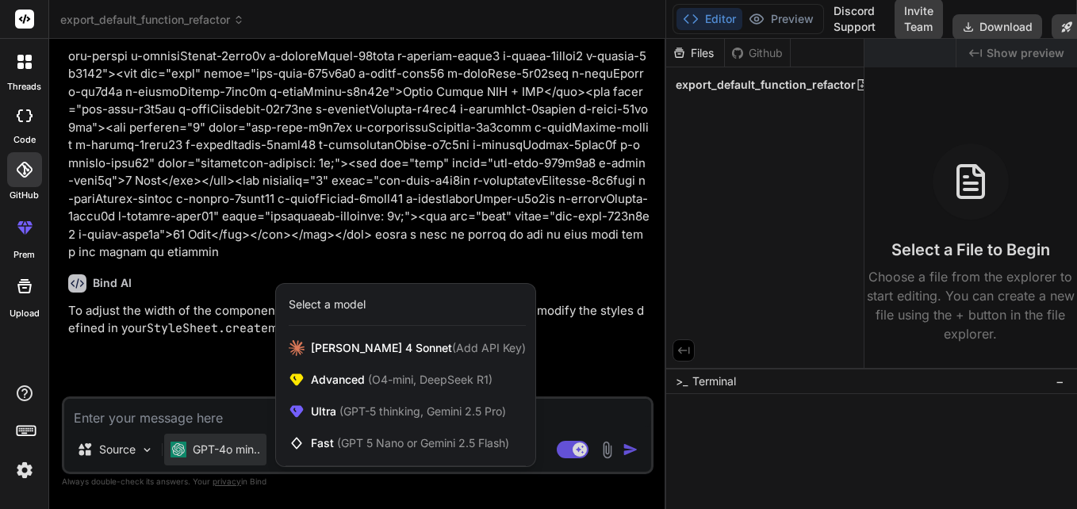
click at [639, 290] on div at bounding box center [538, 254] width 1077 height 509
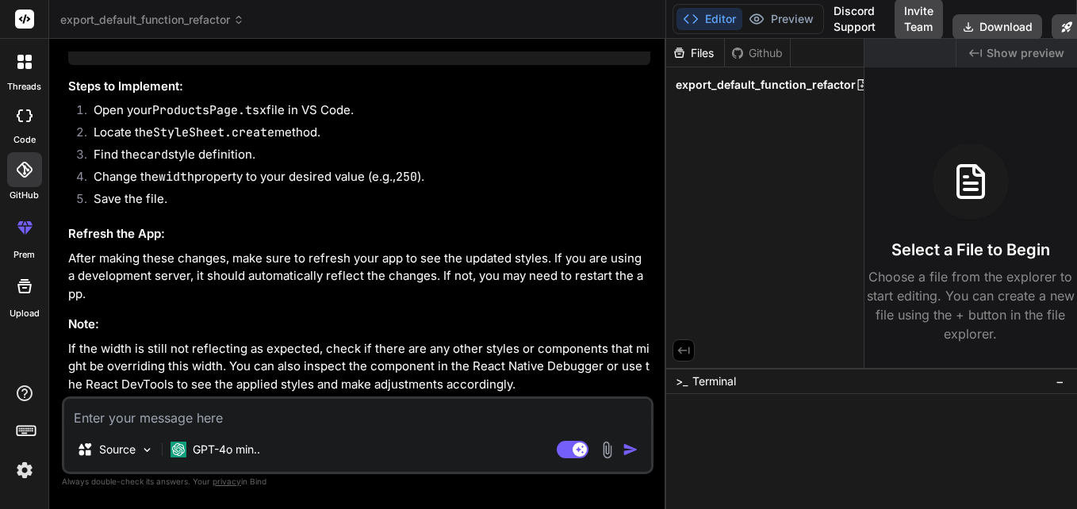
scroll to position [19011, 0]
click at [378, 6] on header "export_default_function_refactor Created with Pixso." at bounding box center [357, 19] width 617 height 39
